Goal: Information Seeking & Learning: Find specific fact

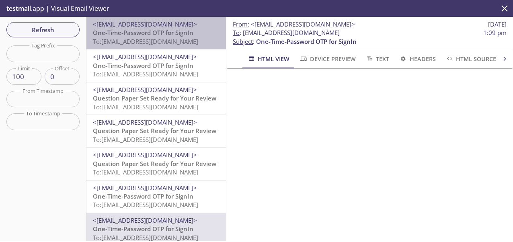
click at [191, 19] on div "<avinash.thakur@antiersolutions.com> One-Time-Password OTP for SignIn To: edgeu…" at bounding box center [156, 33] width 140 height 32
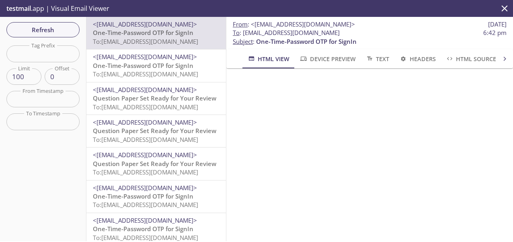
scroll to position [82, 0]
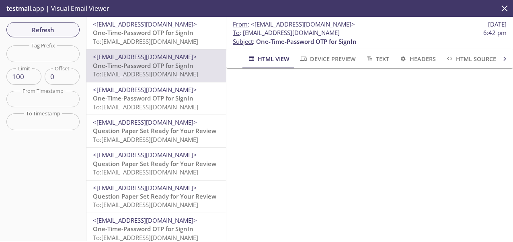
click at [114, 31] on span "One-Time-Password OTP for SignIn" at bounding box center [143, 33] width 101 height 8
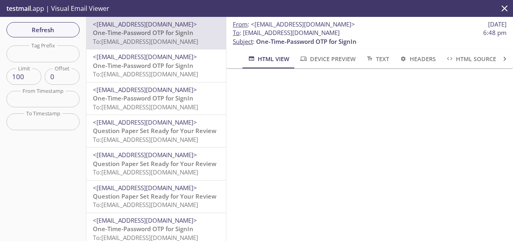
scroll to position [69, 0]
